Goal: Information Seeking & Learning: Learn about a topic

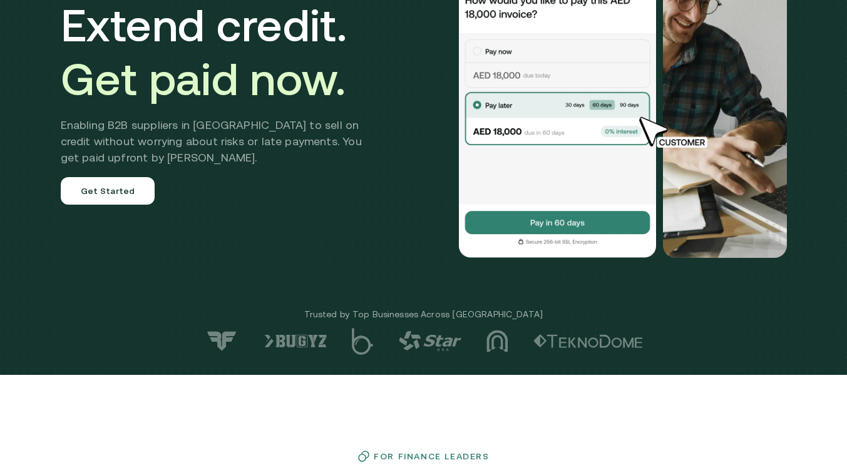
scroll to position [133, 0]
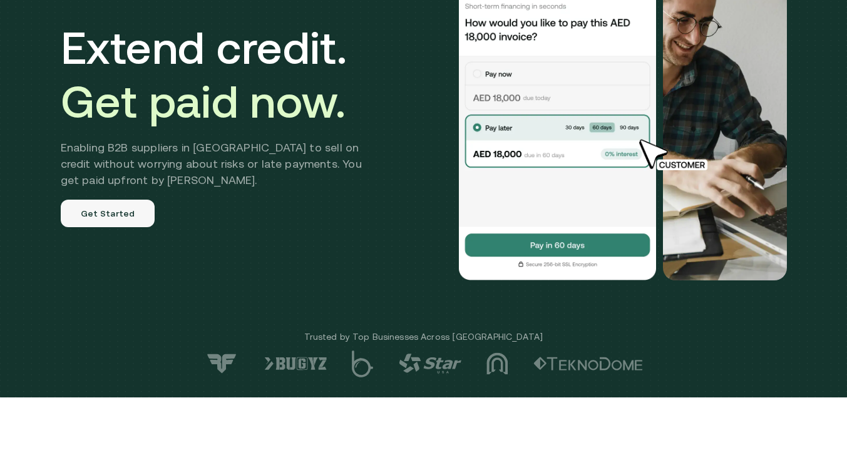
click at [128, 212] on link "Get Started" at bounding box center [108, 214] width 95 height 28
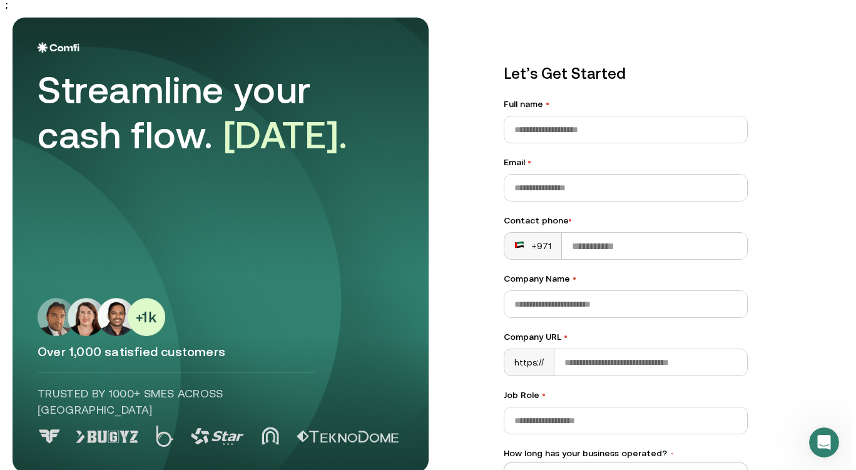
scroll to position [136, 0]
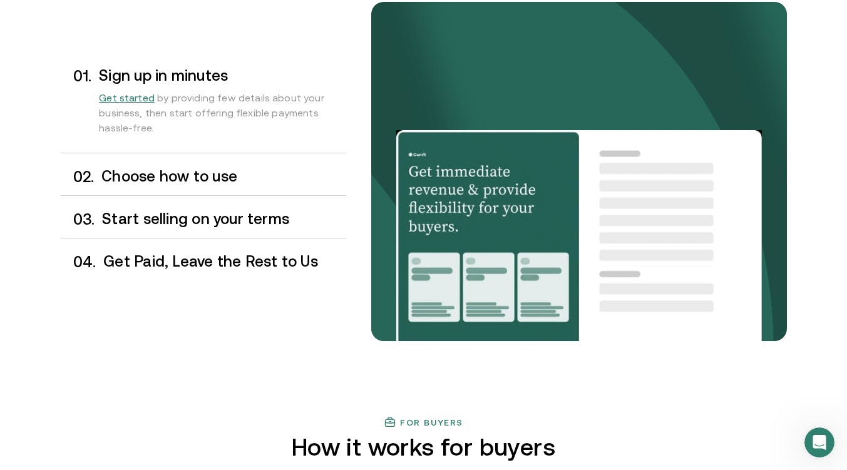
scroll to position [1073, 0]
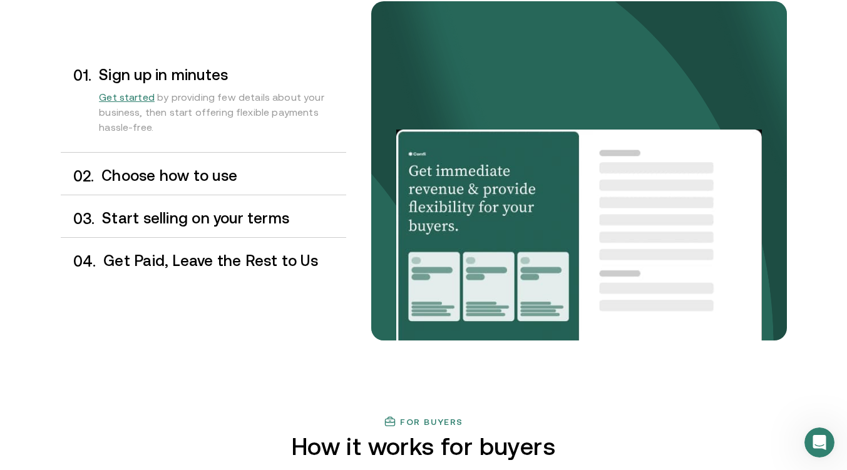
click at [255, 183] on h3 "Choose how to use" at bounding box center [223, 176] width 244 height 16
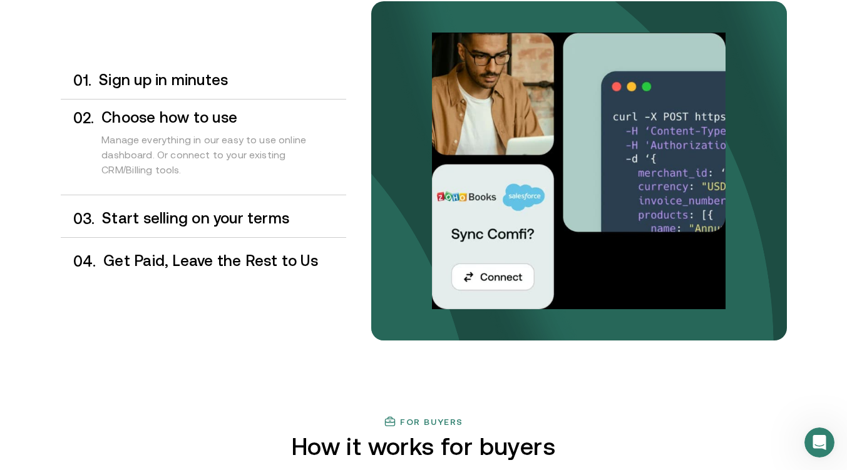
click at [247, 222] on h3 "Start selling on your terms" at bounding box center [223, 218] width 243 height 16
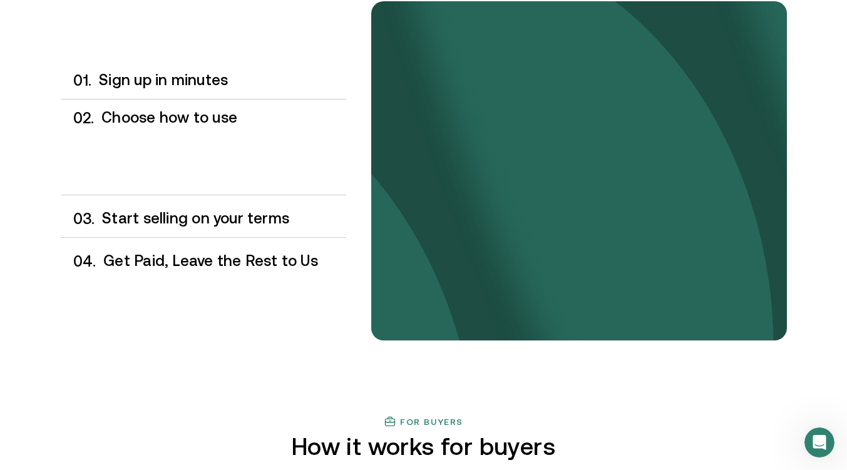
scroll to position [1081, 0]
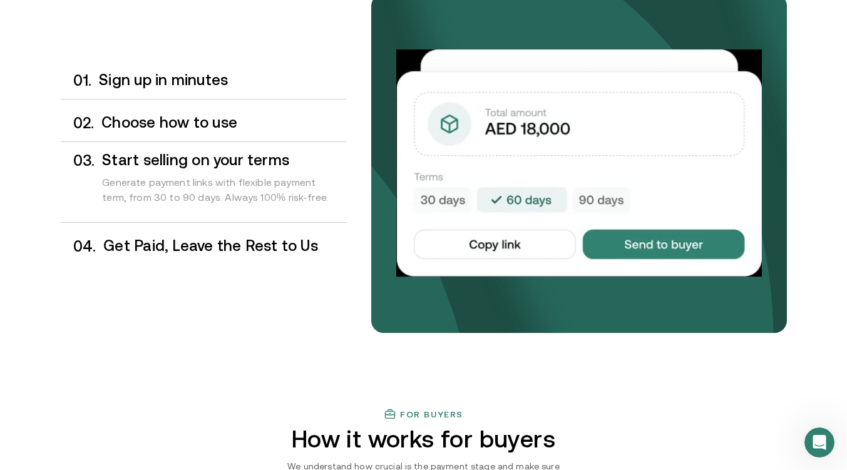
click at [303, 240] on h3 "Get Paid, Leave the Rest to Us" at bounding box center [224, 246] width 242 height 16
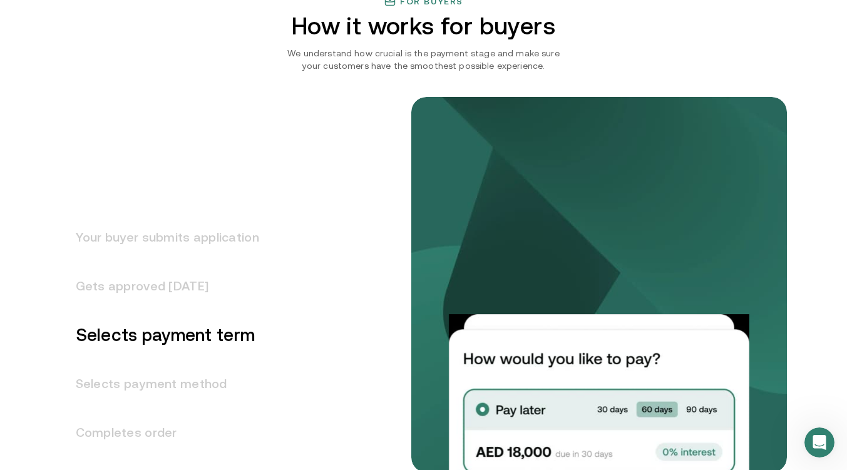
scroll to position [1603, 0]
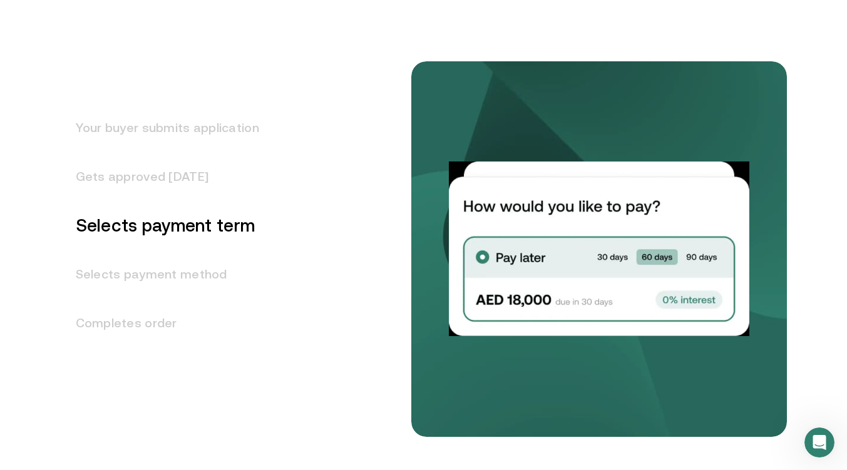
click at [229, 130] on h3 "Your buyer submits application" at bounding box center [160, 127] width 198 height 49
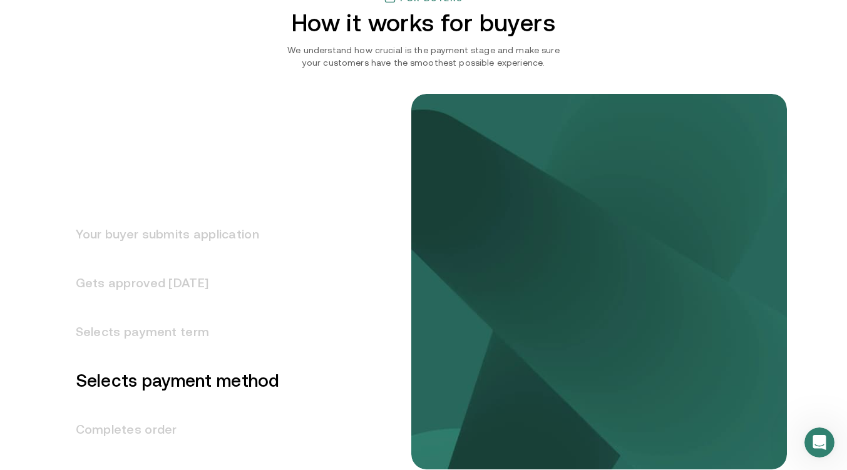
scroll to position [1622, 0]
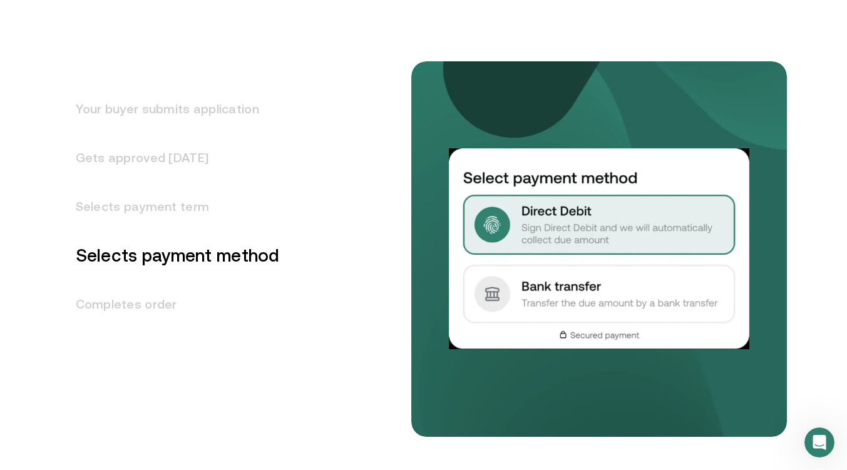
click at [183, 169] on h3 "Gets approved [DATE]" at bounding box center [170, 157] width 219 height 49
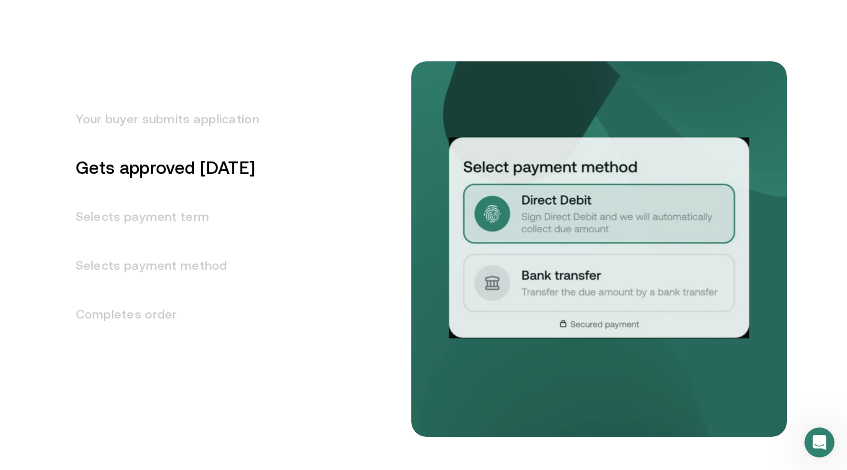
scroll to position [1546, 0]
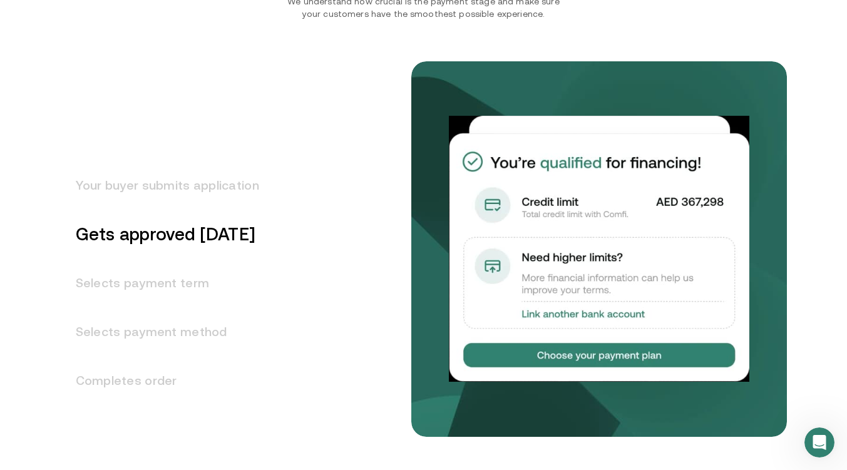
click at [188, 287] on h3 "Selects payment term" at bounding box center [160, 282] width 198 height 49
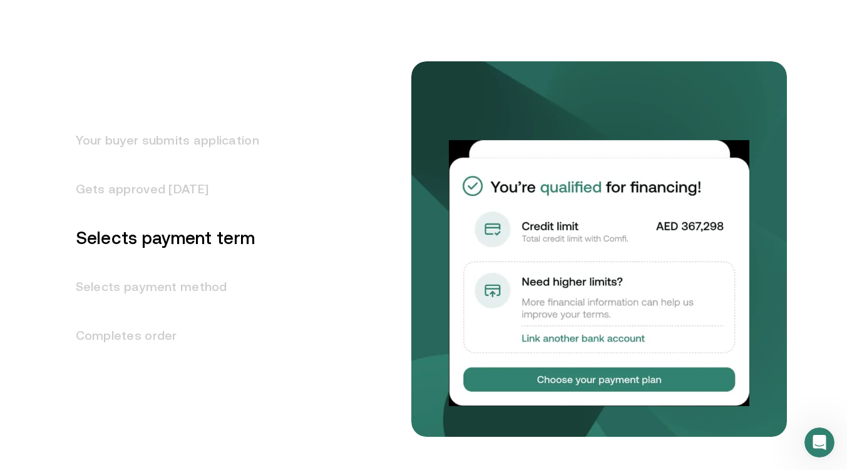
scroll to position [1595, 0]
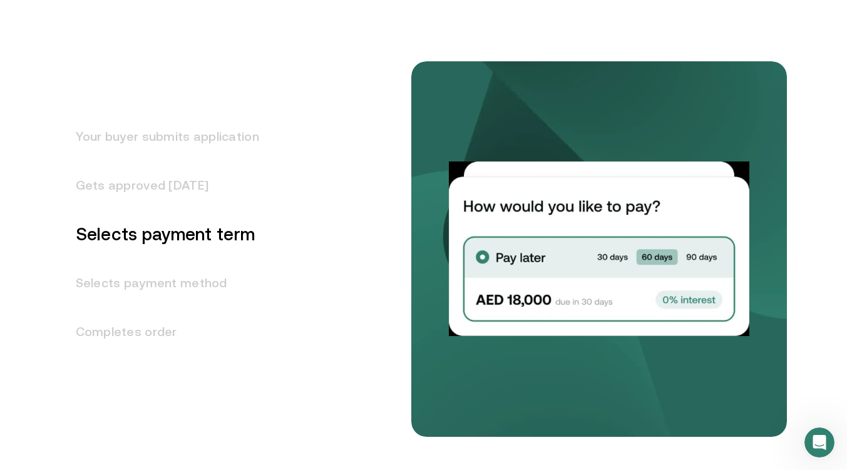
click at [178, 291] on h3 "Selects payment method" at bounding box center [160, 282] width 198 height 49
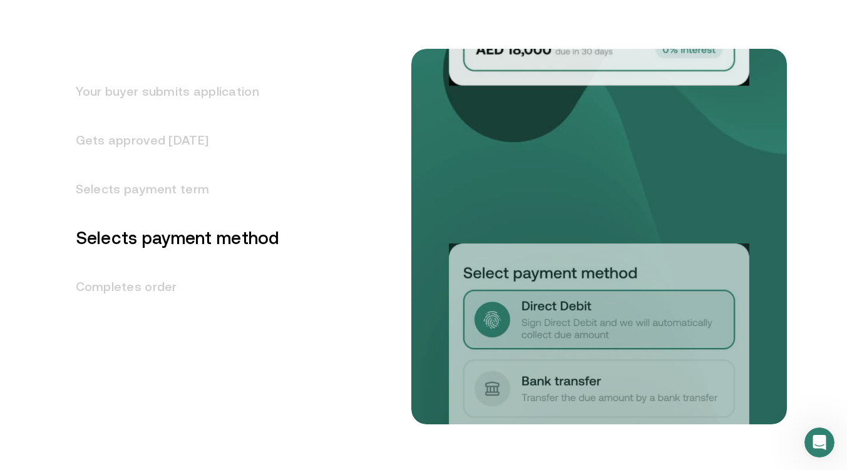
scroll to position [1643, 0]
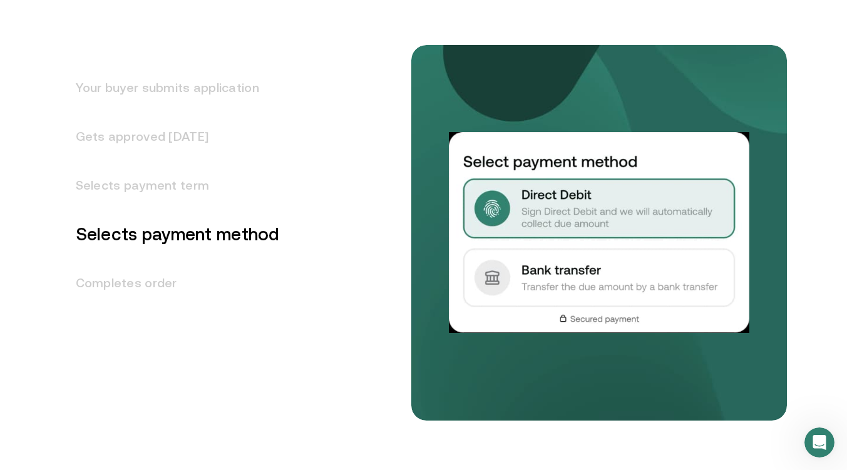
click at [147, 280] on h3 "Completes order" at bounding box center [170, 282] width 219 height 49
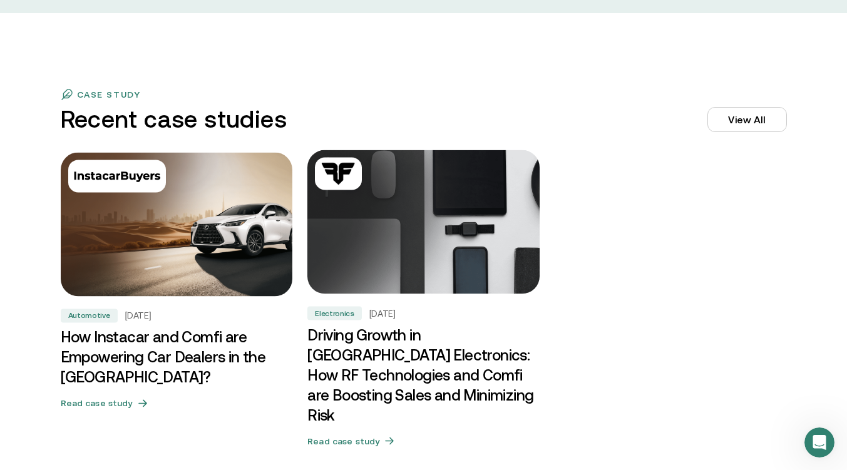
scroll to position [4482, 0]
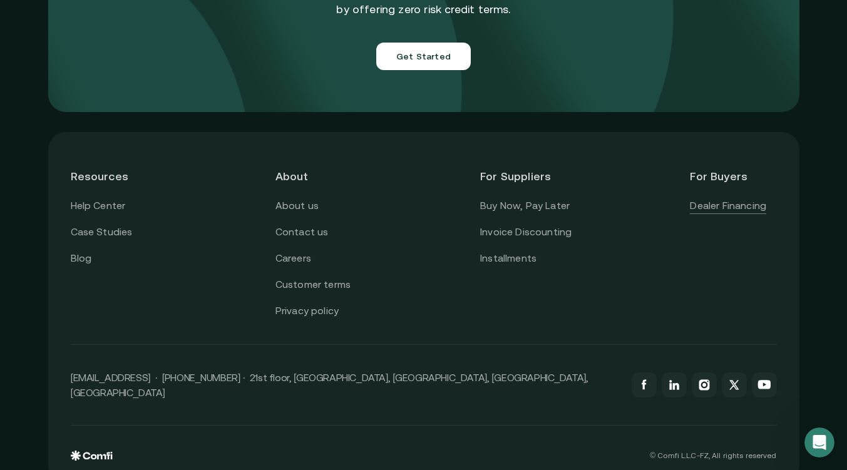
click at [725, 198] on link "Dealer Financing" at bounding box center [728, 206] width 76 height 16
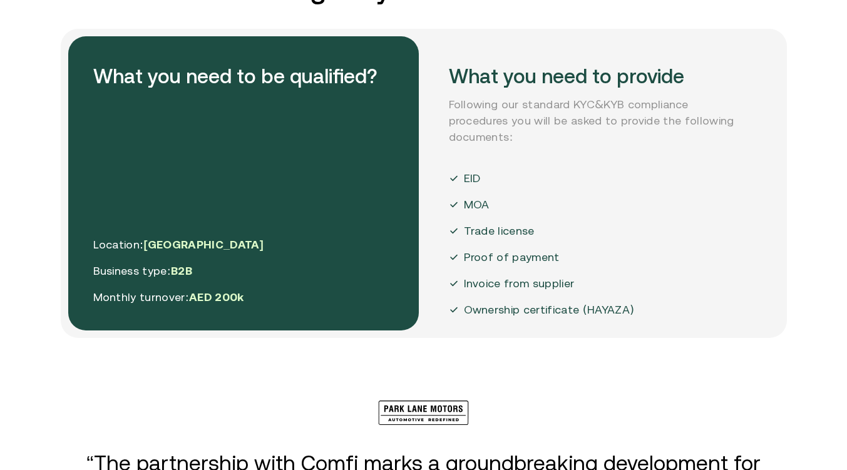
scroll to position [2248, 0]
